Goal: Transaction & Acquisition: Purchase product/service

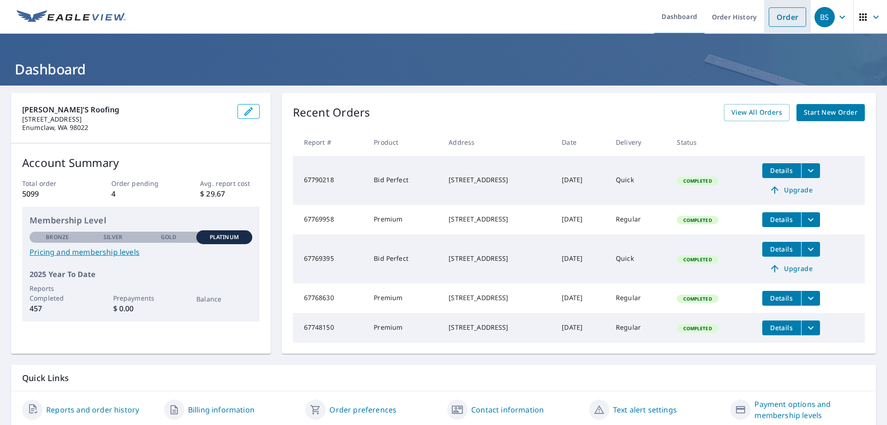
click at [781, 14] on link "Order" at bounding box center [787, 16] width 37 height 19
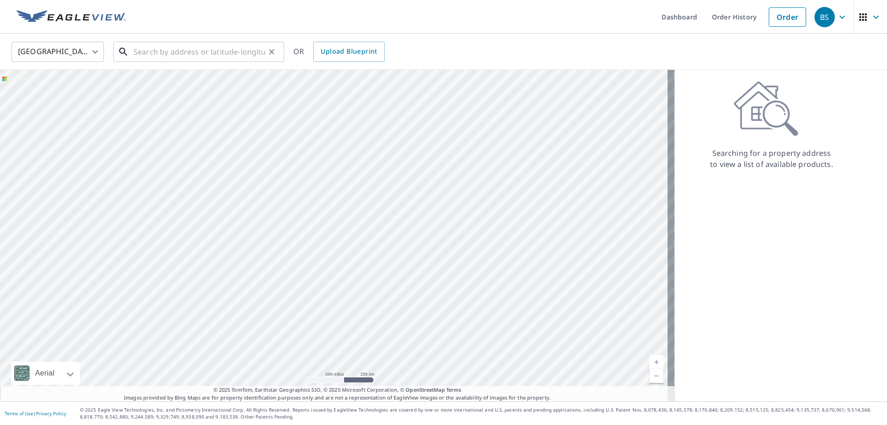
click at [212, 51] on input "text" at bounding box center [200, 52] width 132 height 26
click at [245, 53] on input "text" at bounding box center [200, 52] width 132 height 26
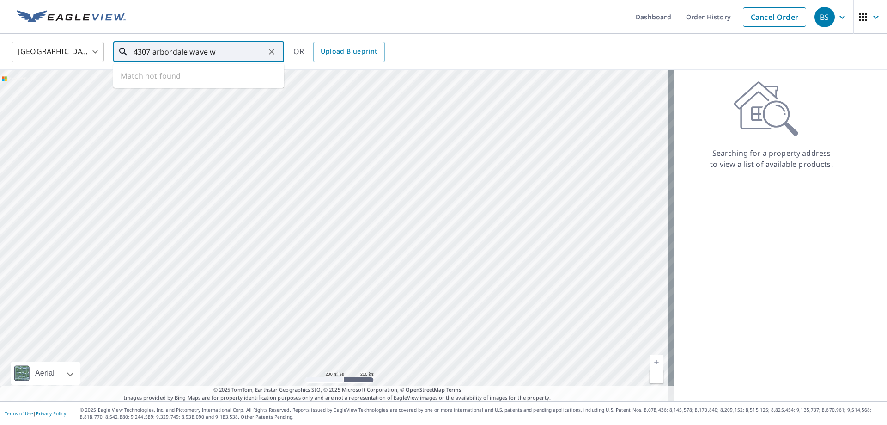
drag, startPoint x: 218, startPoint y: 53, endPoint x: 189, endPoint y: 52, distance: 28.2
click at [189, 52] on input "4307 arbordale wave w" at bounding box center [200, 52] width 132 height 26
click at [186, 84] on p "Tacoma, WA 98466" at bounding box center [204, 88] width 145 height 9
type input "[STREET_ADDRESS]"
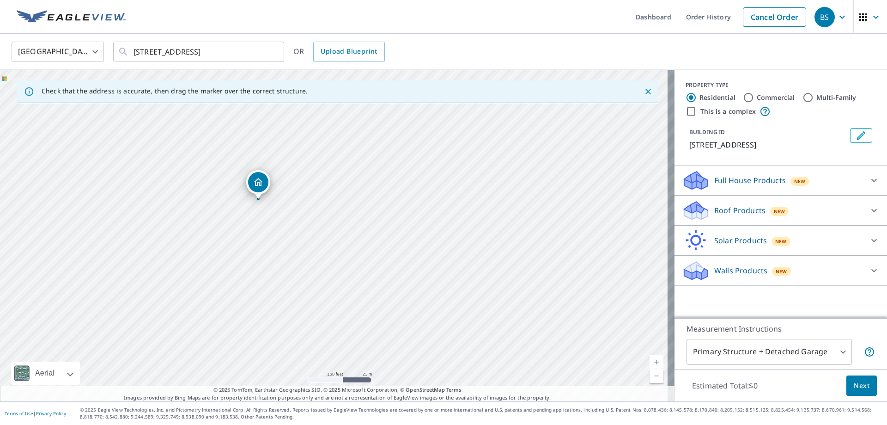
drag, startPoint x: 264, startPoint y: 206, endPoint x: 336, endPoint y: 309, distance: 126.1
click at [336, 309] on div "[STREET_ADDRESS]" at bounding box center [337, 235] width 675 height 331
click at [731, 215] on div "Roof Products New" at bounding box center [772, 211] width 181 height 22
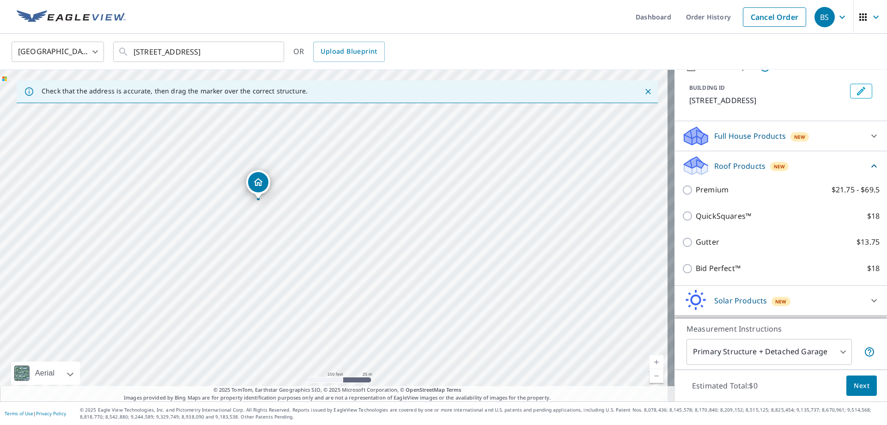
scroll to position [83, 0]
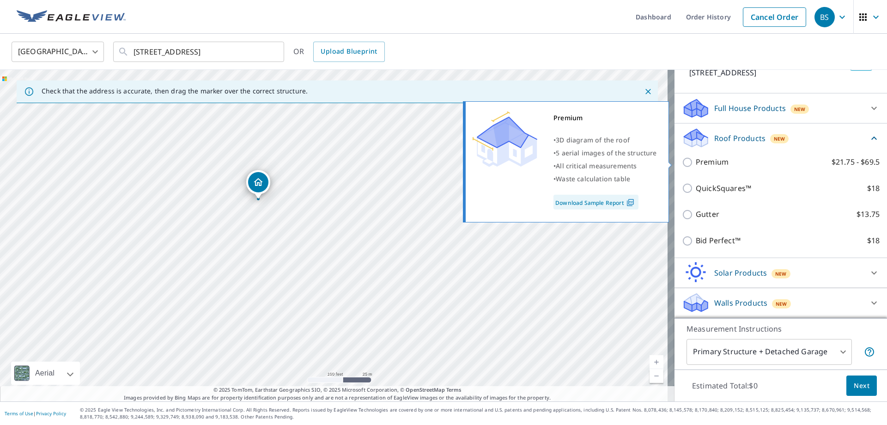
click at [696, 163] on p "Premium" at bounding box center [712, 162] width 33 height 12
click at [693, 163] on input "Premium $21.75 - $69.5" at bounding box center [689, 162] width 14 height 11
checkbox input "true"
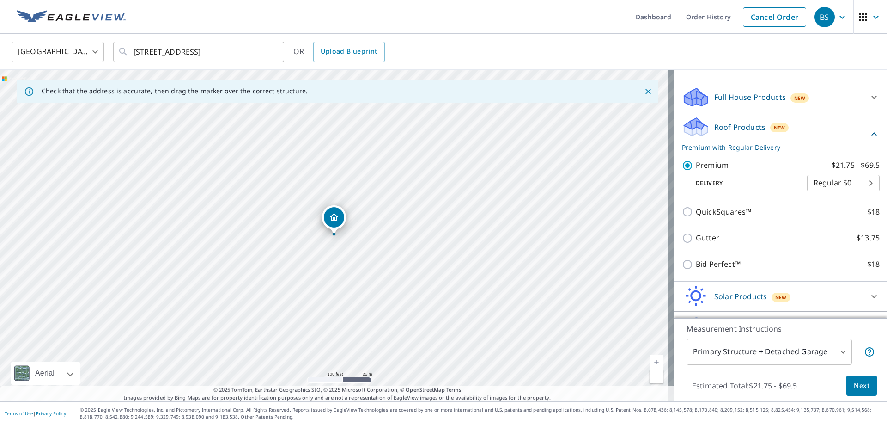
click at [785, 351] on body "BS BS Dashboard Order History Cancel Order BS [GEOGRAPHIC_DATA] [GEOGRAPHIC_DAT…" at bounding box center [443, 212] width 887 height 425
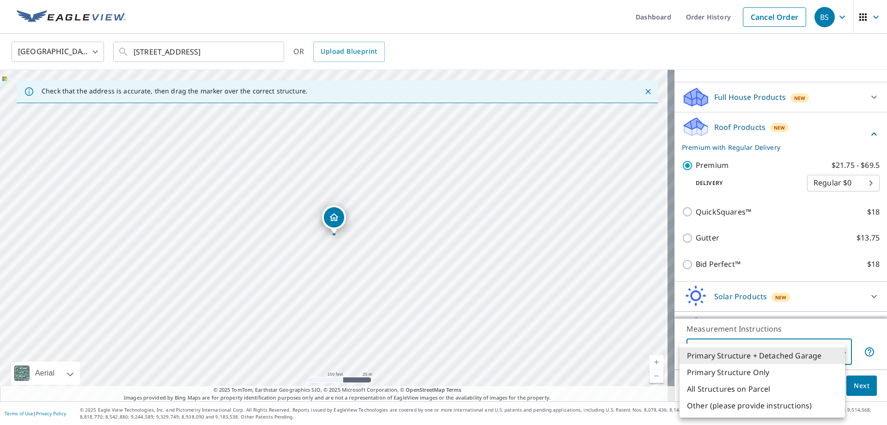
click at [756, 371] on li "Primary Structure Only" at bounding box center [762, 372] width 165 height 17
type input "2"
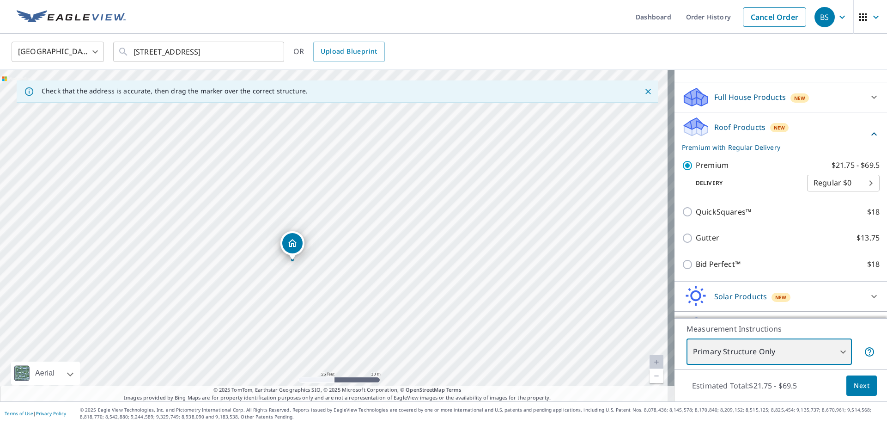
drag, startPoint x: 277, startPoint y: 245, endPoint x: 360, endPoint y: 336, distance: 123.6
click at [360, 336] on div "[STREET_ADDRESS]" at bounding box center [337, 235] width 675 height 331
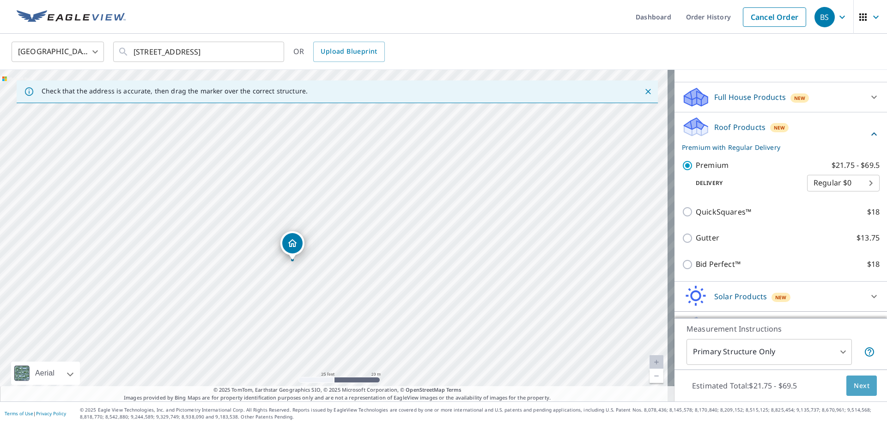
click at [856, 389] on span "Next" at bounding box center [862, 386] width 16 height 12
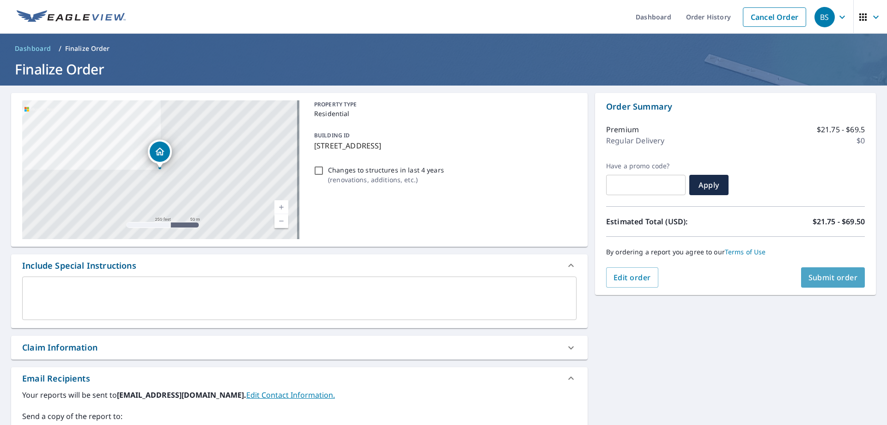
click at [814, 279] on span "Submit order" at bounding box center [833, 277] width 49 height 10
checkbox input "true"
